Goal: Find specific page/section: Find specific page/section

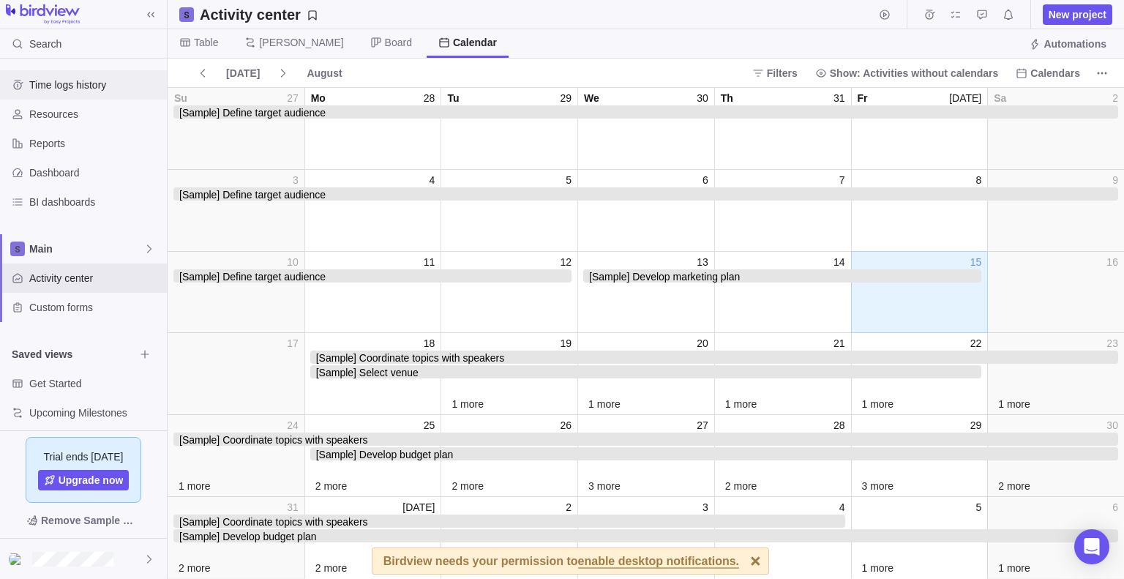
click at [72, 92] on div "Time logs history" at bounding box center [83, 84] width 167 height 29
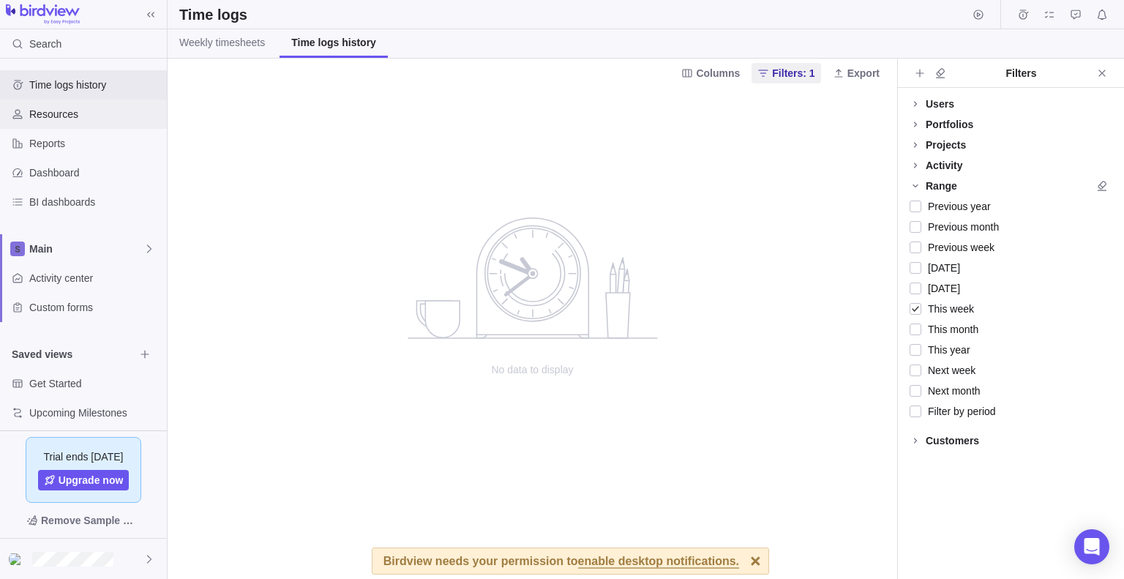
click at [67, 117] on span "Resources" at bounding box center [95, 114] width 132 height 15
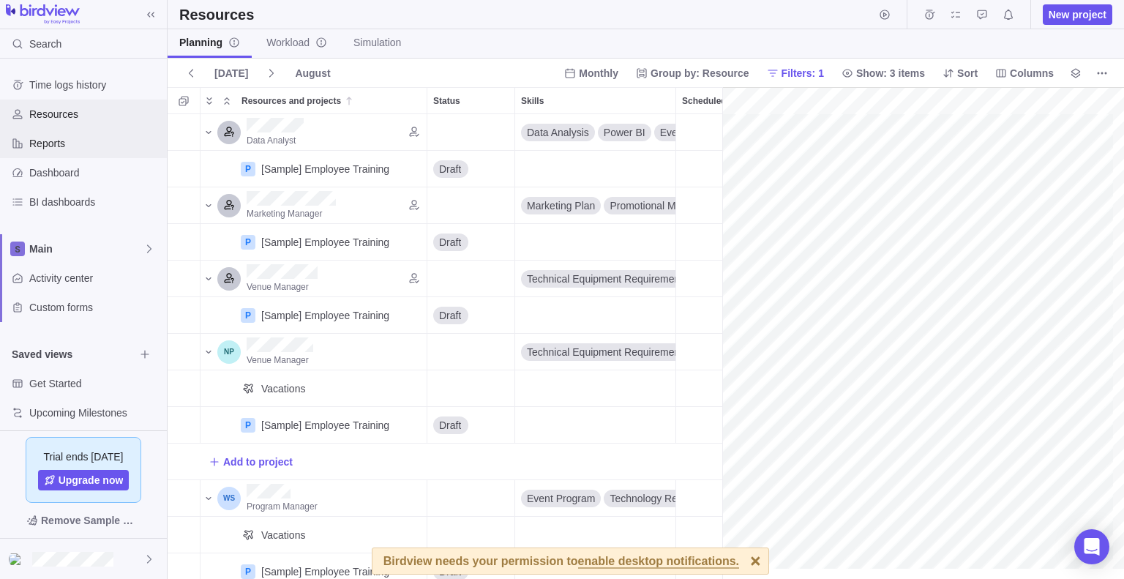
scroll to position [0, 280]
click at [59, 260] on div "Main" at bounding box center [83, 248] width 167 height 29
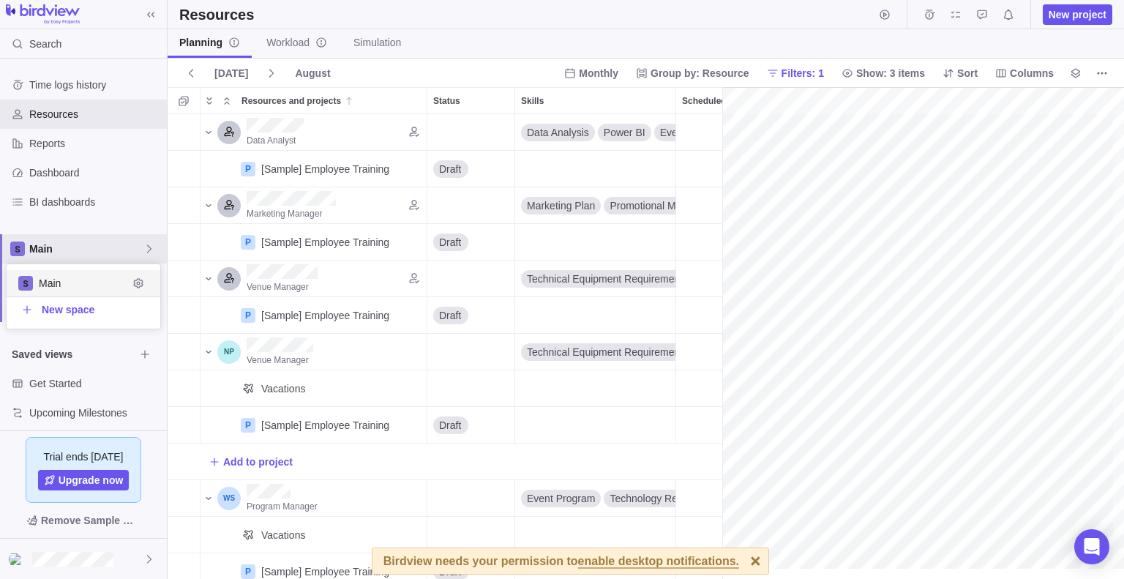
click at [56, 283] on span "Main" at bounding box center [83, 283] width 89 height 15
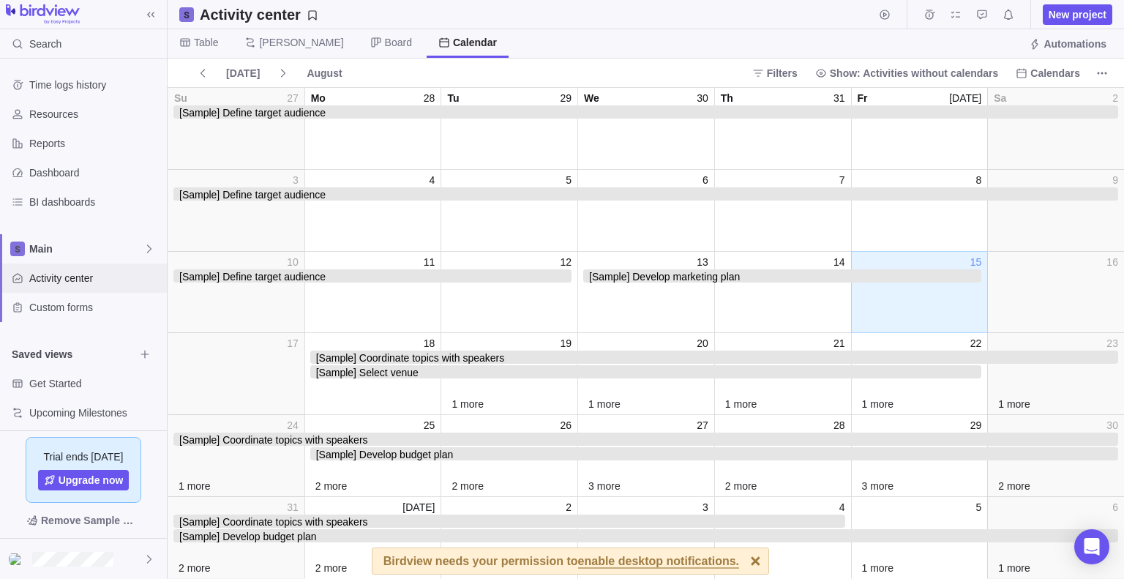
click at [59, 282] on span "Activity center" at bounding box center [95, 278] width 132 height 15
click at [56, 309] on span "Custom forms" at bounding box center [95, 307] width 132 height 15
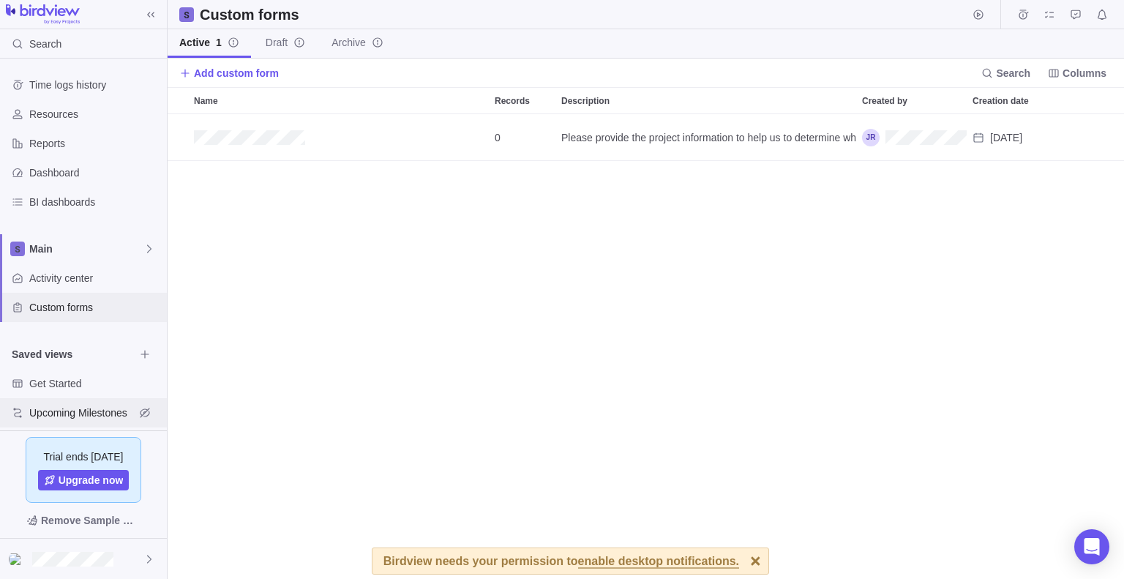
scroll to position [7, 0]
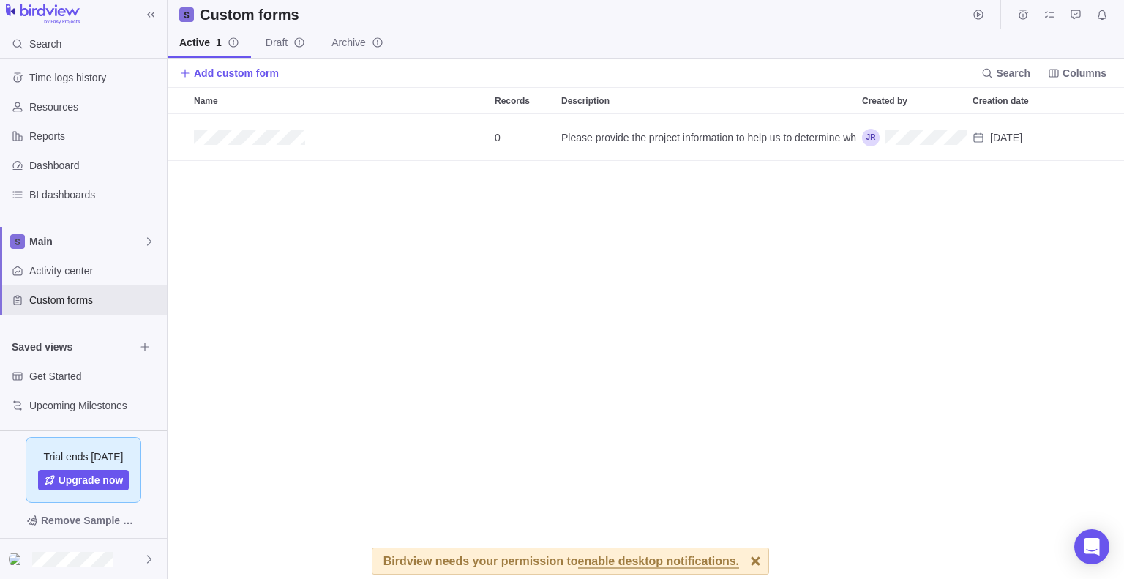
click at [798, 172] on div "0 Please provide the project information to help us to determine what resources…" at bounding box center [646, 346] width 956 height 465
click at [182, 10] on icon at bounding box center [186, 14] width 9 height 9
click at [59, 12] on img at bounding box center [43, 14] width 74 height 20
